Goal: Task Accomplishment & Management: Manage account settings

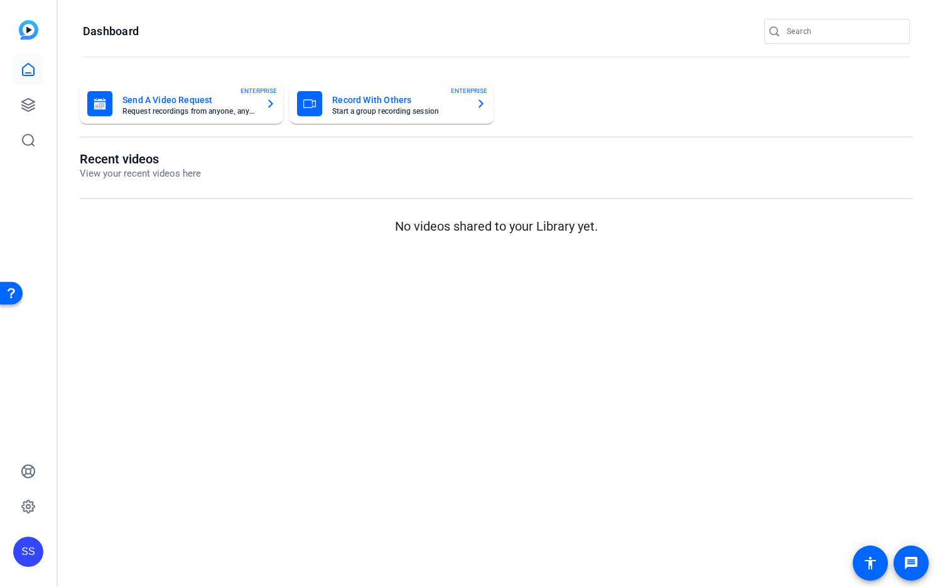
click at [36, 548] on div "SS" at bounding box center [28, 551] width 30 height 30
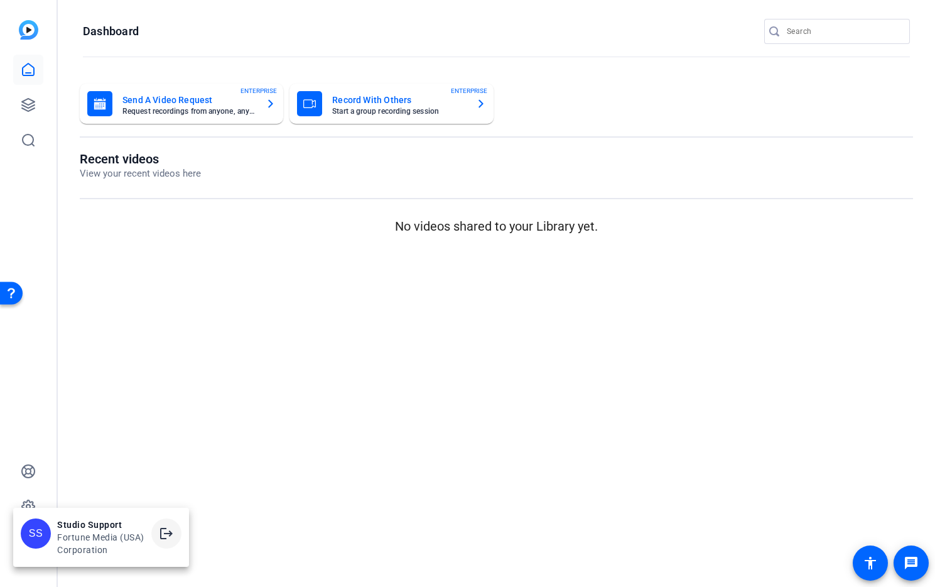
click at [172, 533] on mat-icon "logout" at bounding box center [166, 533] width 15 height 15
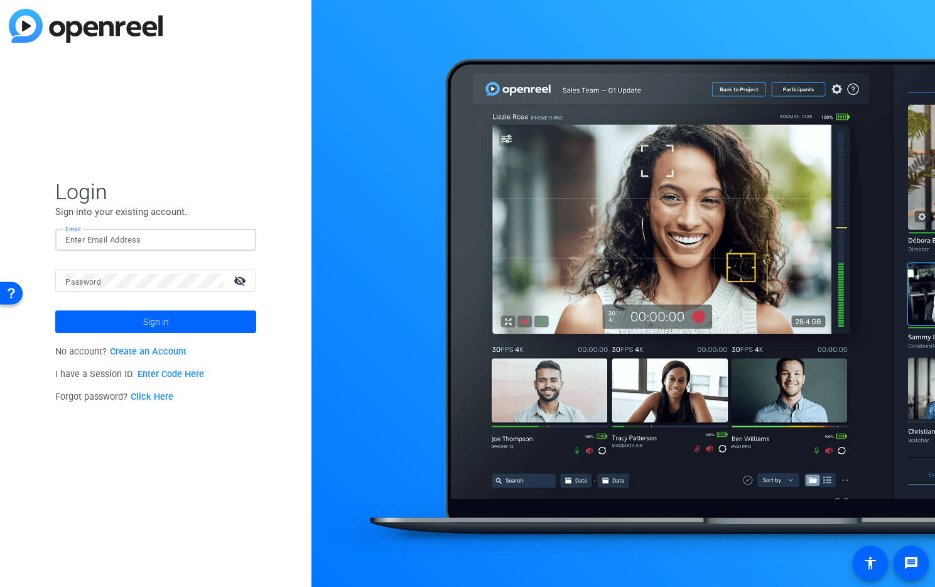
click at [192, 246] on input "Email" at bounding box center [155, 239] width 181 height 15
click at [241, 239] on div at bounding box center [238, 239] width 15 height 15
type input "studiosupport+2@openreel.com"
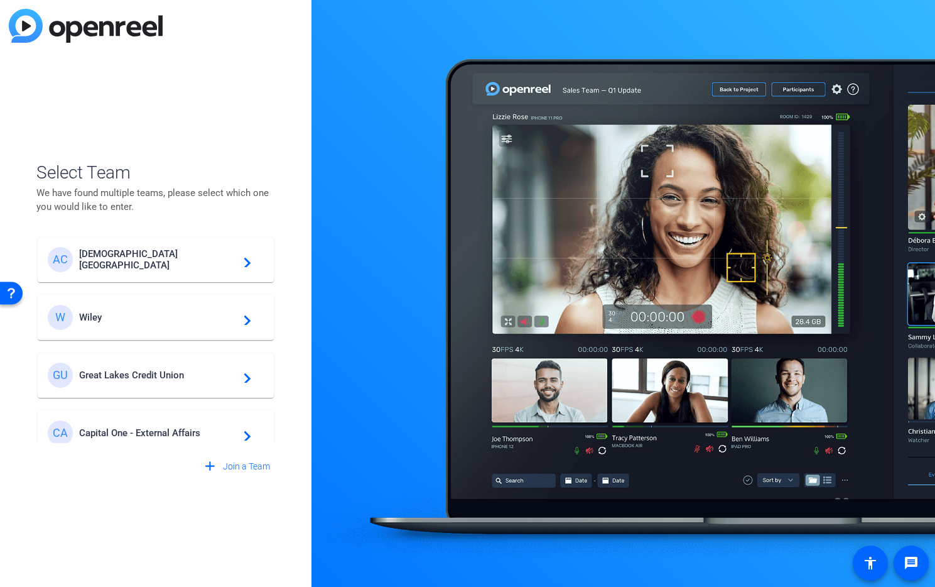
click at [197, 374] on span "Great Lakes Credit Union" at bounding box center [157, 374] width 157 height 11
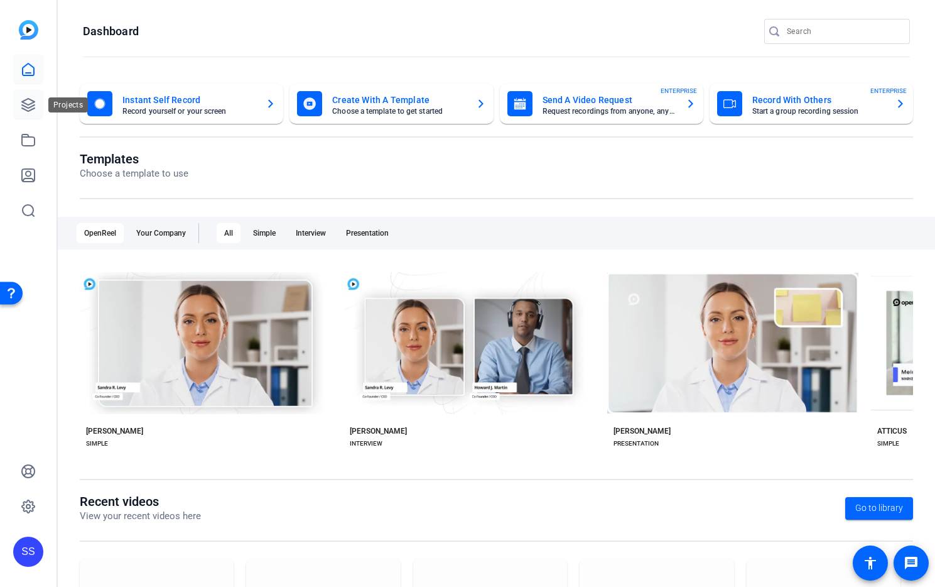
click at [34, 105] on icon at bounding box center [28, 105] width 13 height 13
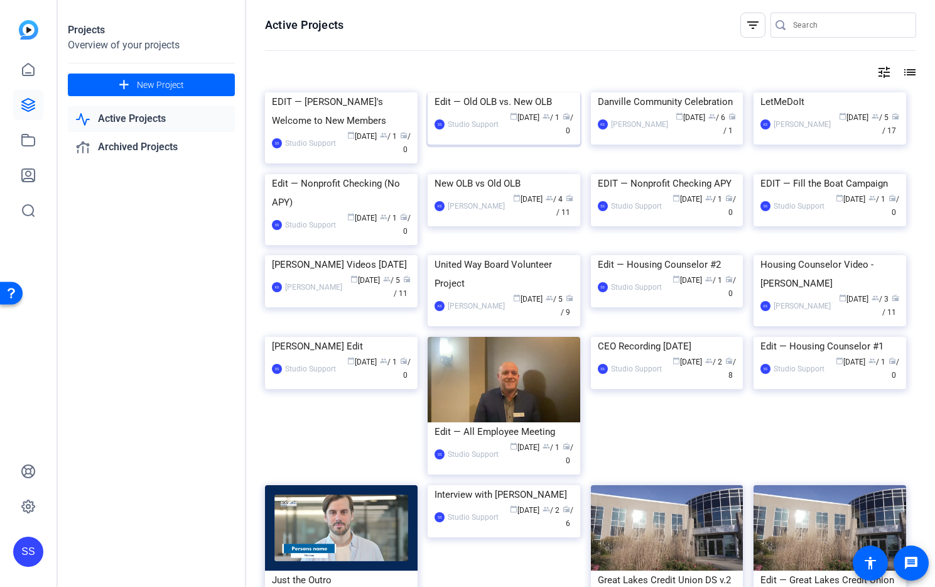
click at [520, 92] on img at bounding box center [504, 92] width 153 height 0
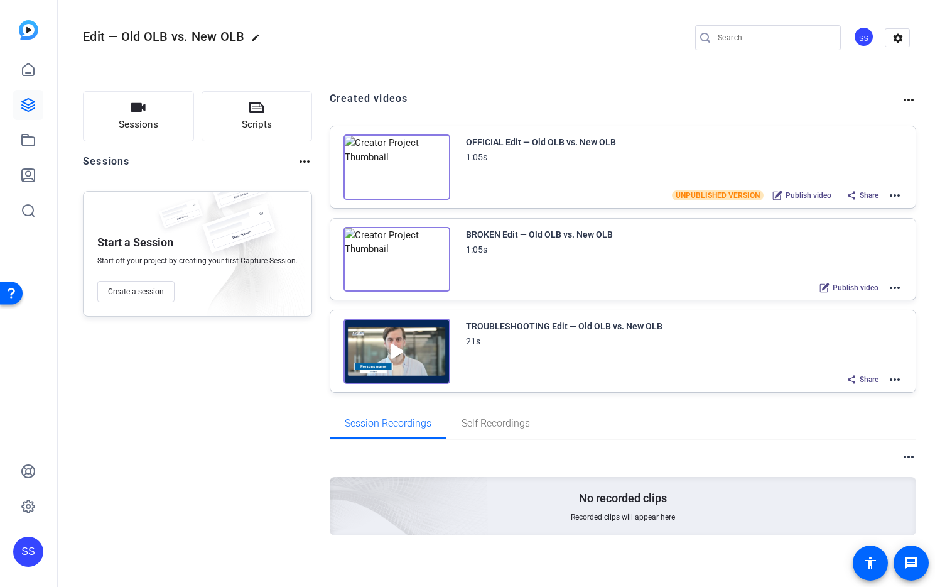
click at [888, 378] on mat-icon "more_horiz" at bounding box center [895, 379] width 15 height 15
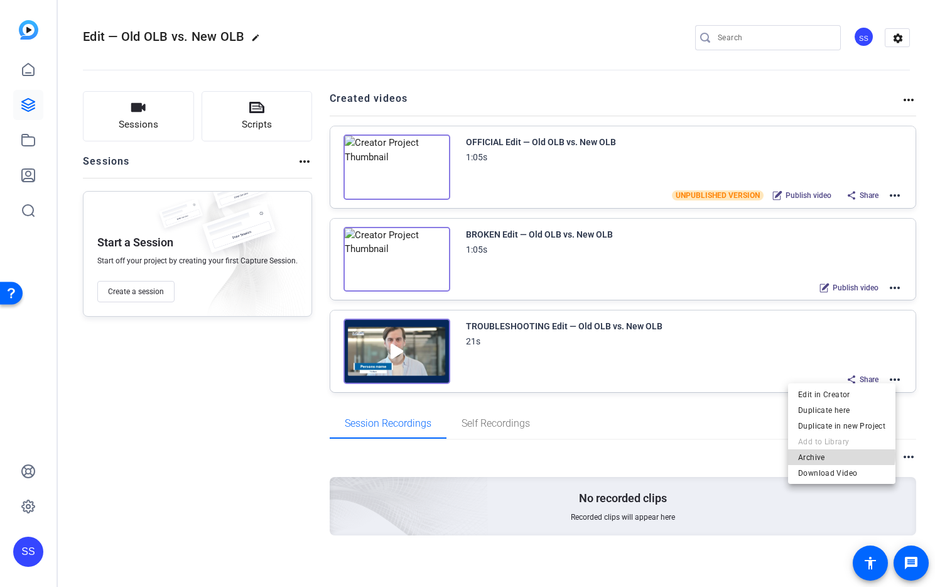
click at [834, 455] on span "Archive" at bounding box center [841, 457] width 87 height 15
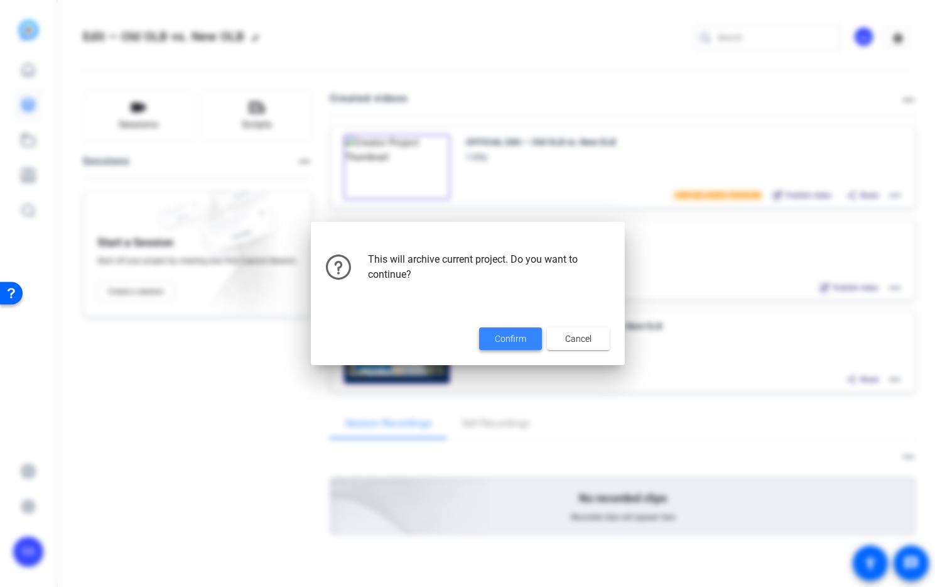
click at [504, 348] on span at bounding box center [510, 339] width 63 height 30
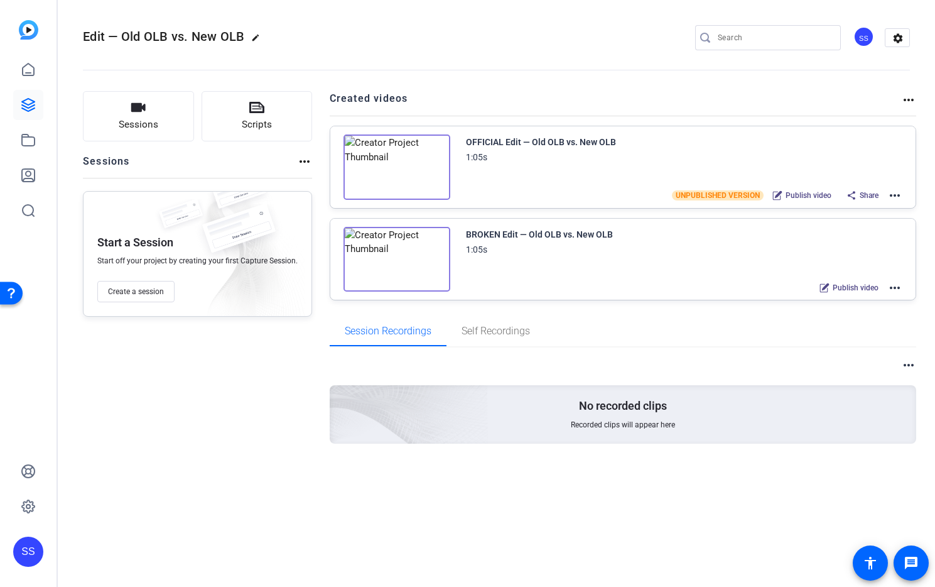
click at [893, 286] on mat-icon "more_horiz" at bounding box center [895, 287] width 15 height 15
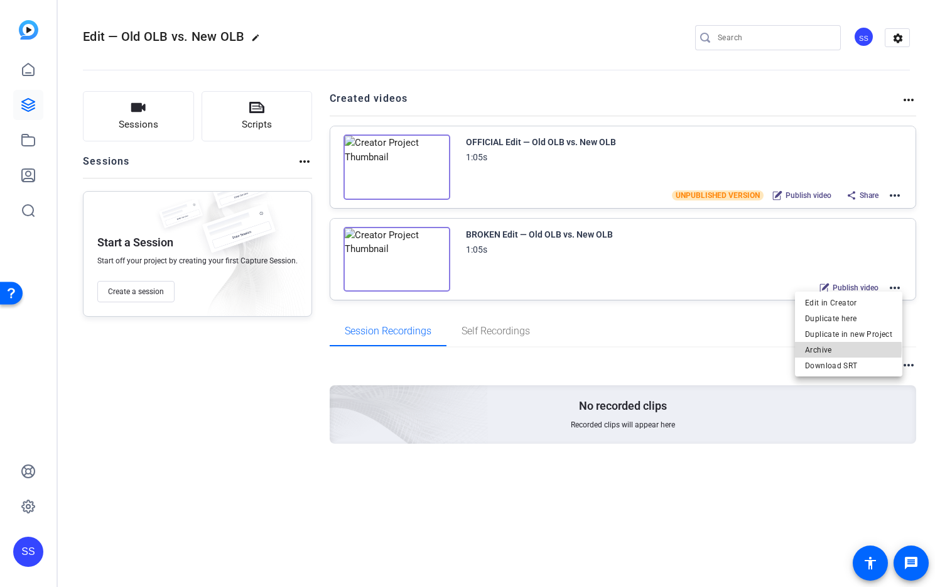
click at [841, 349] on span "Archive" at bounding box center [848, 349] width 87 height 15
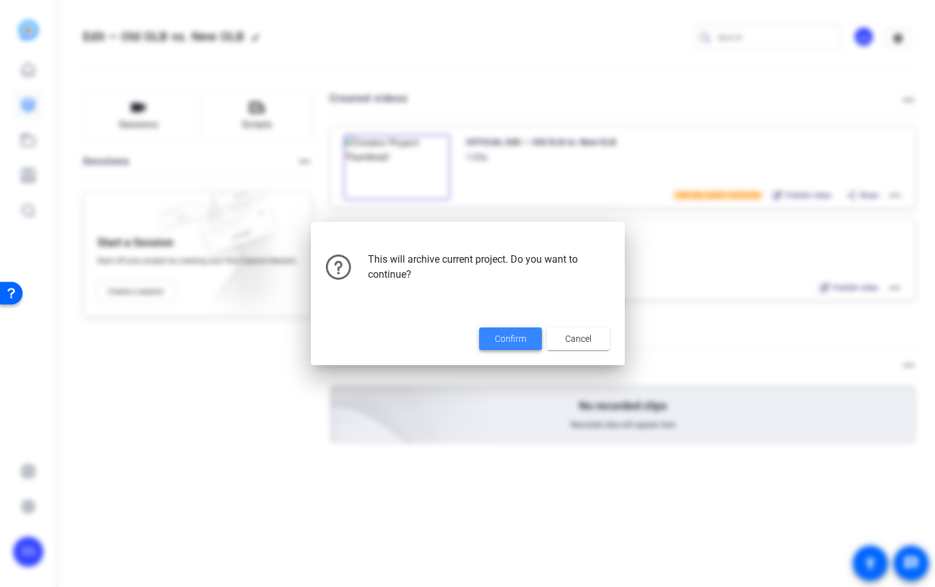
click at [511, 333] on span "Confirm" at bounding box center [510, 338] width 31 height 13
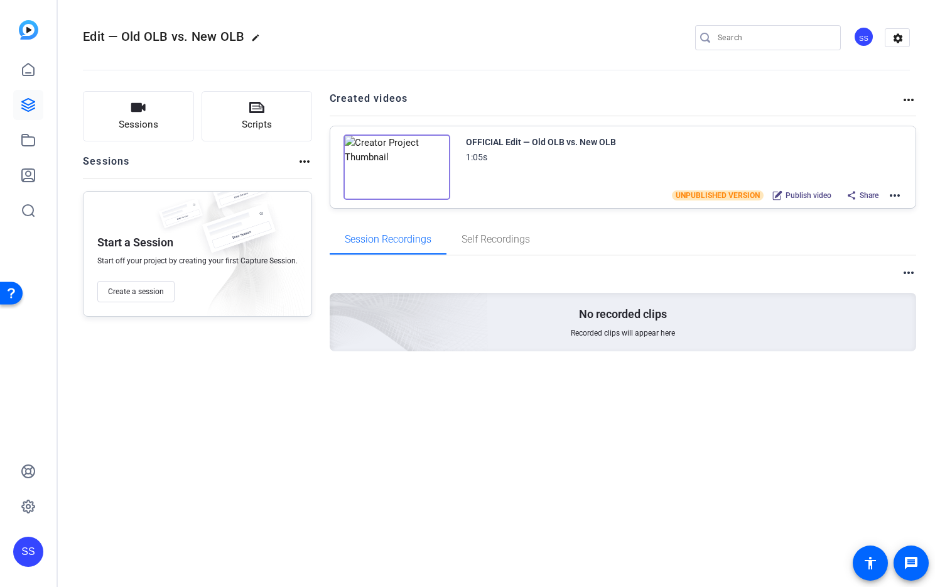
click at [898, 197] on mat-icon "more_horiz" at bounding box center [895, 195] width 15 height 15
click at [873, 209] on span "Edit in Creator" at bounding box center [848, 210] width 87 height 15
click at [895, 194] on mat-icon "more_horiz" at bounding box center [895, 195] width 15 height 15
click at [881, 221] on span "Duplicate here" at bounding box center [848, 226] width 87 height 15
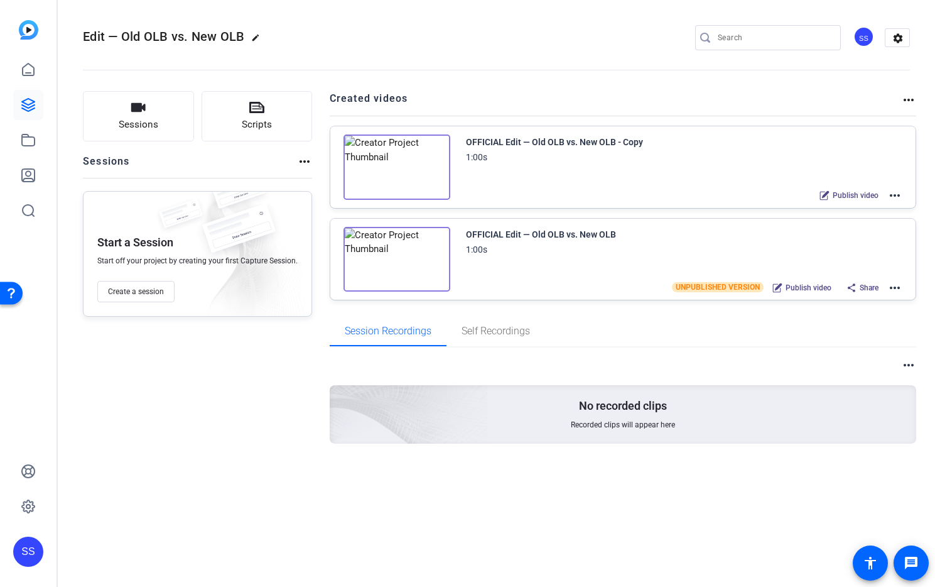
click at [900, 195] on mat-icon "more_horiz" at bounding box center [895, 195] width 15 height 15
click at [847, 207] on span "Edit in Creator" at bounding box center [848, 210] width 87 height 15
click at [26, 109] on icon at bounding box center [28, 105] width 13 height 13
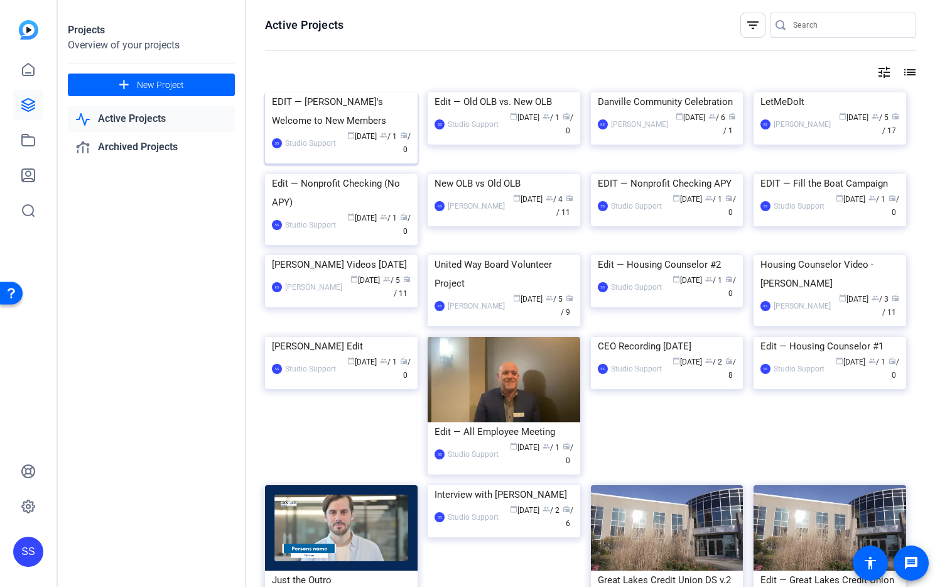
click at [308, 92] on img at bounding box center [341, 92] width 153 height 0
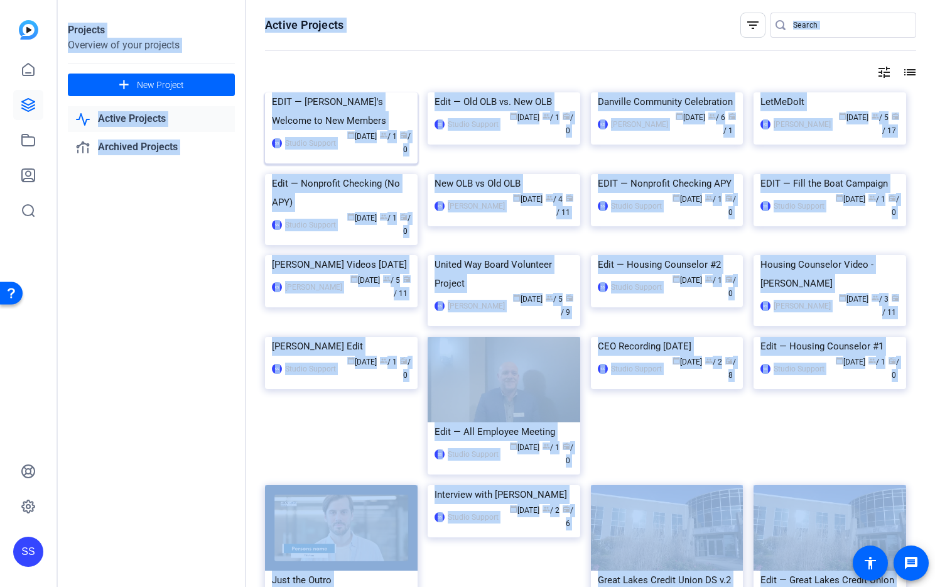
click at [308, 135] on div "Projects Overview of your projects add New Project Active Projects Archived Pro…" at bounding box center [497, 293] width 878 height 587
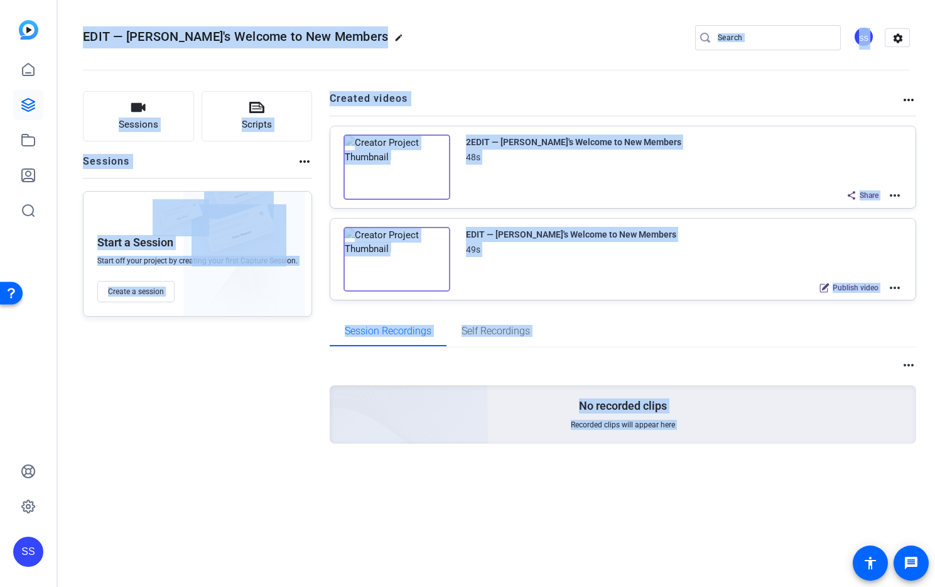
click at [575, 51] on openreel-divider-bar at bounding box center [496, 66] width 827 height 38
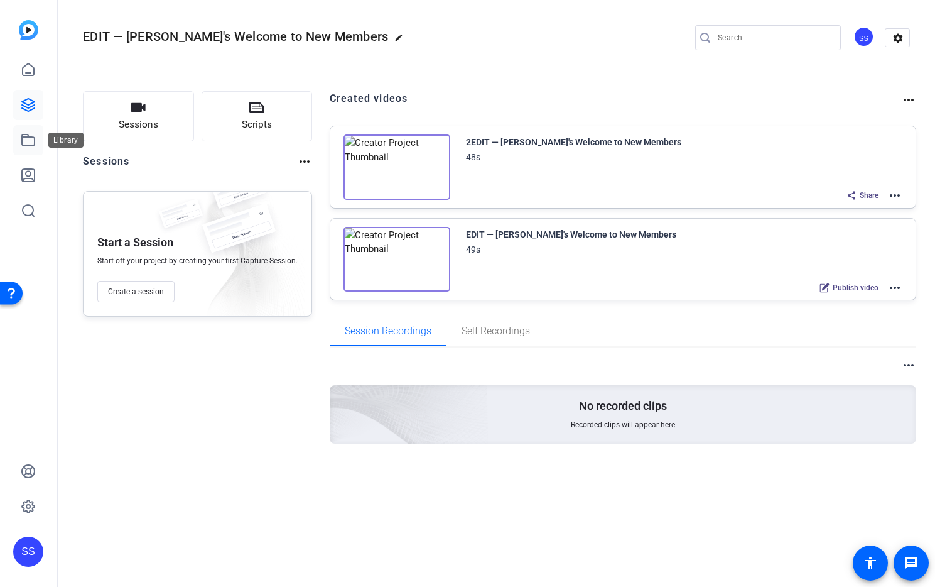
click at [33, 136] on icon at bounding box center [28, 139] width 13 height 11
click at [31, 142] on icon at bounding box center [28, 140] width 15 height 15
click at [26, 141] on icon at bounding box center [28, 140] width 15 height 15
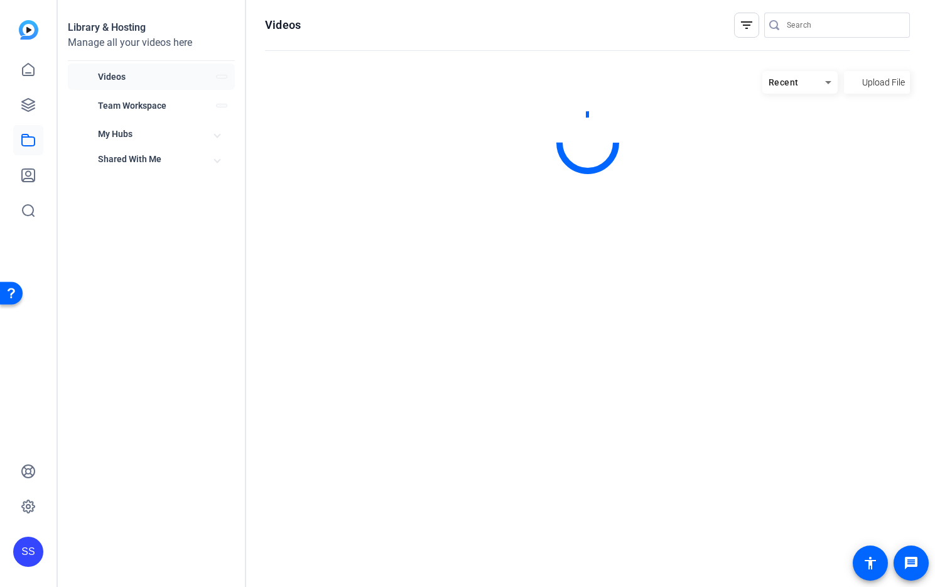
click at [26, 141] on icon at bounding box center [28, 140] width 15 height 15
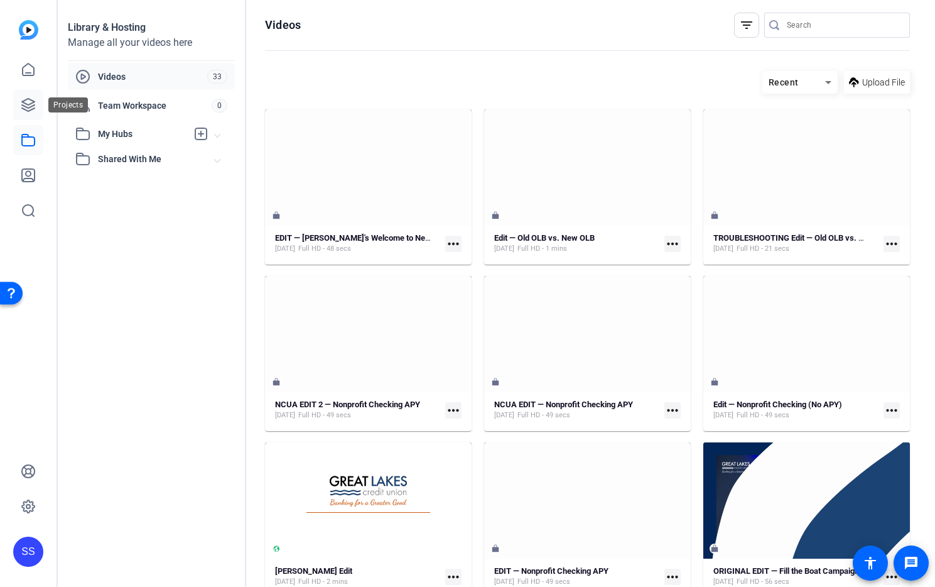
click at [30, 111] on icon at bounding box center [28, 104] width 15 height 15
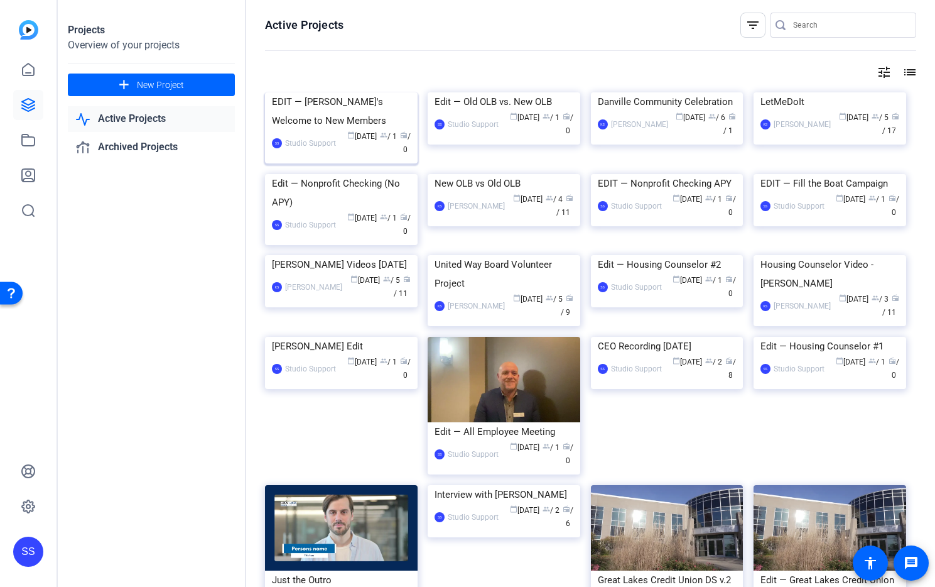
click at [344, 92] on img at bounding box center [341, 92] width 153 height 0
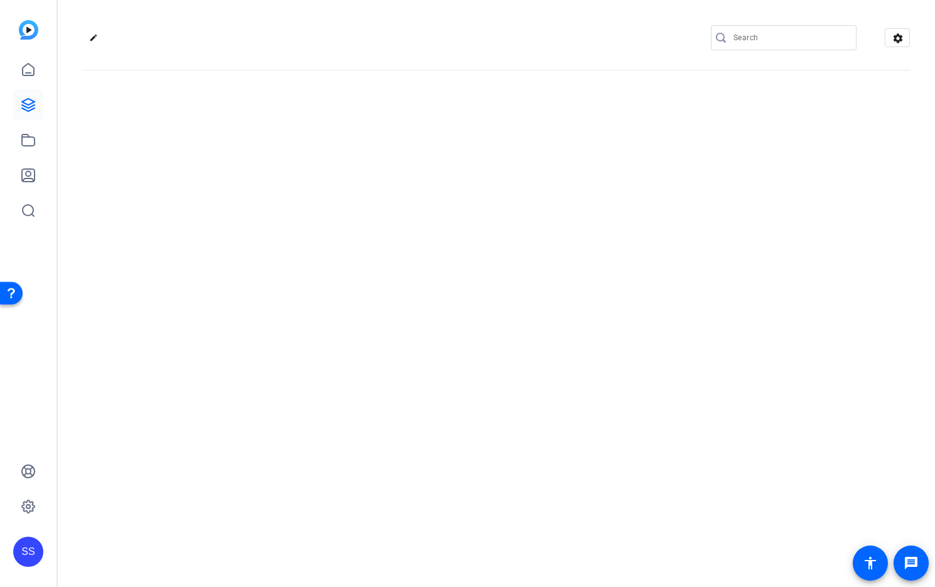
click at [344, 118] on div "edit settings" at bounding box center [497, 293] width 878 height 587
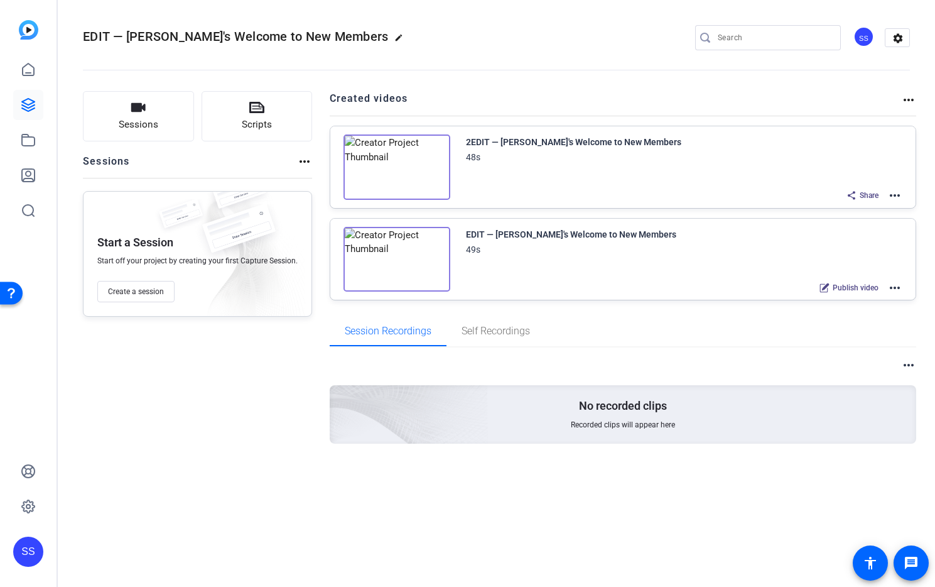
click at [614, 519] on div "EDIT — Steve's Welcome to New Members edit SS settings Sessions Scripts Session…" at bounding box center [497, 293] width 878 height 587
click at [896, 194] on mat-icon "more_horiz" at bounding box center [895, 195] width 15 height 15
click at [869, 206] on span "Edit in Creator" at bounding box center [848, 210] width 87 height 15
click at [892, 197] on mat-icon "more_horiz" at bounding box center [895, 195] width 15 height 15
click at [880, 205] on span "Edit in Creator" at bounding box center [848, 210] width 87 height 15
